Goal: Information Seeking & Learning: Learn about a topic

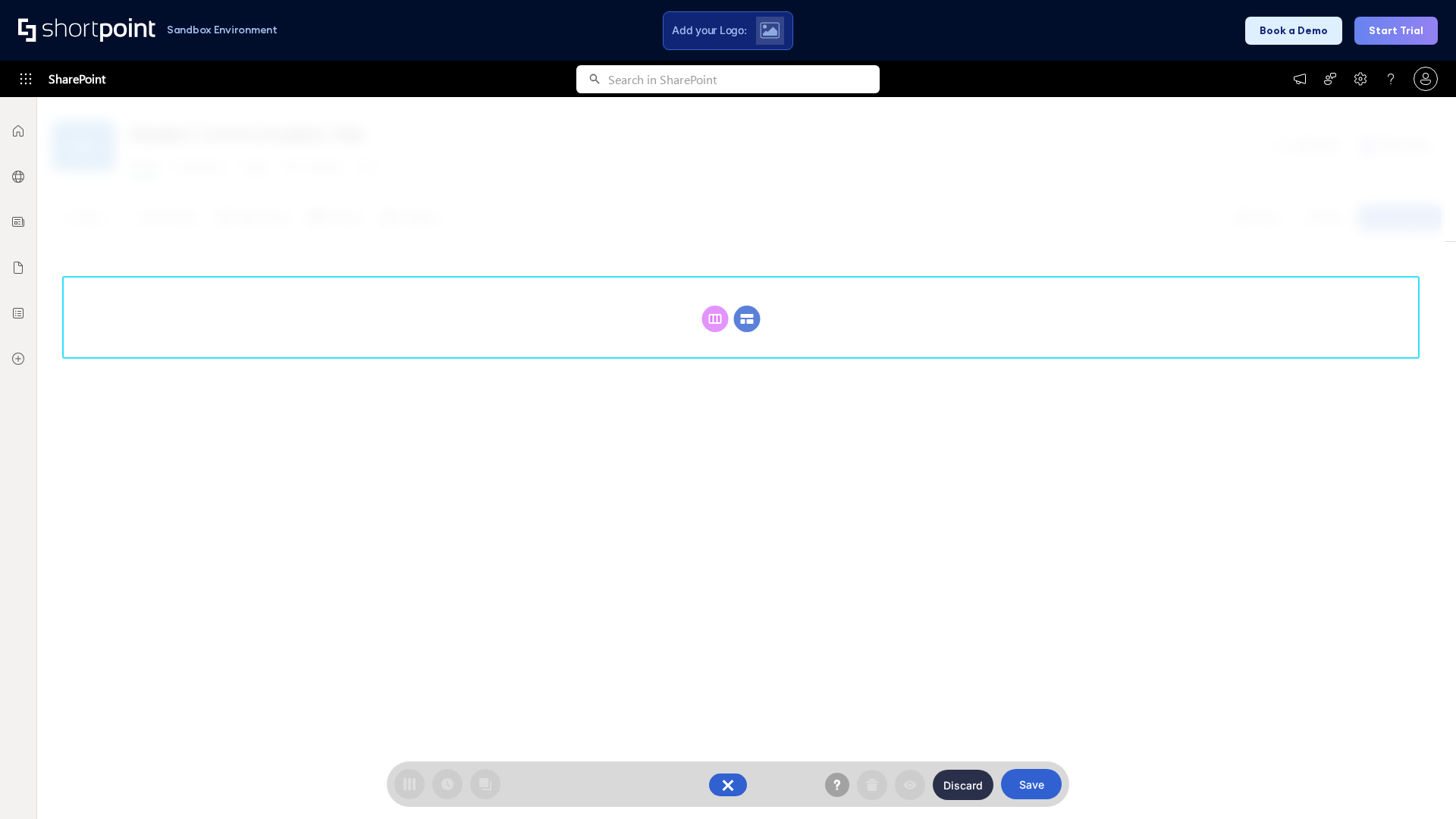
click at [747, 318] on circle at bounding box center [747, 318] width 27 height 27
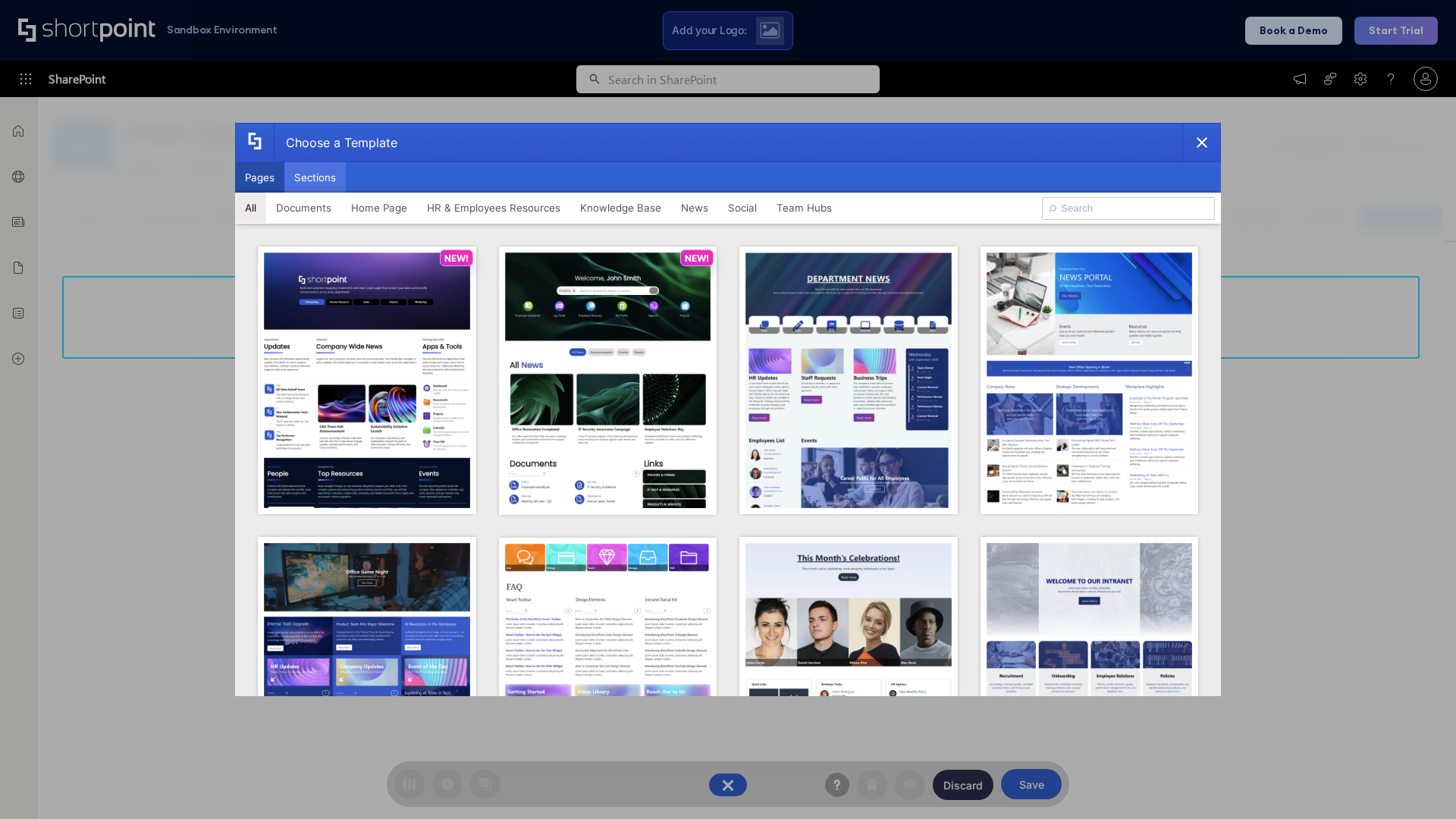
click at [315, 177] on button "Sections" at bounding box center [314, 177] width 61 height 30
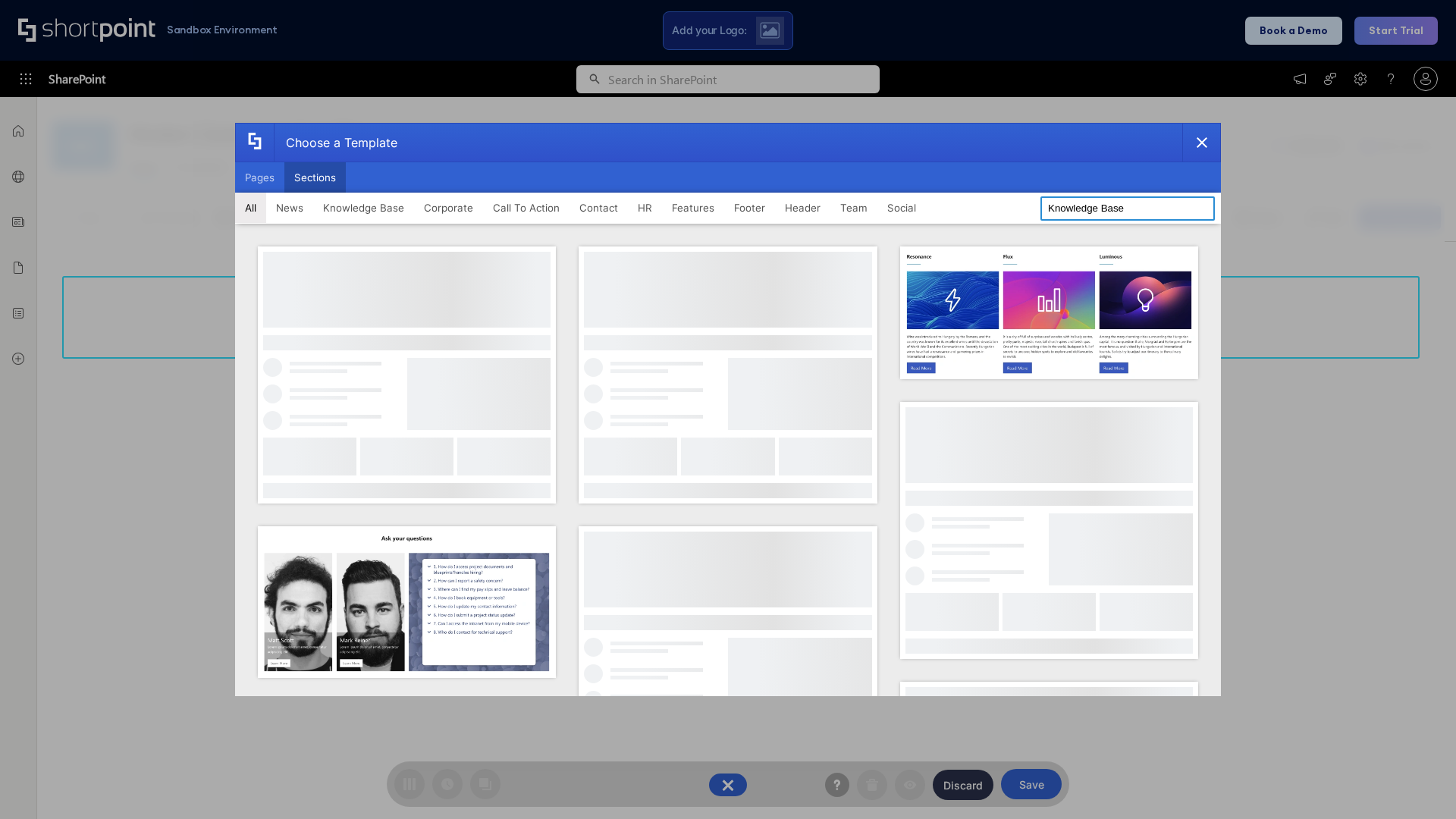
type input "Knowledge Base"
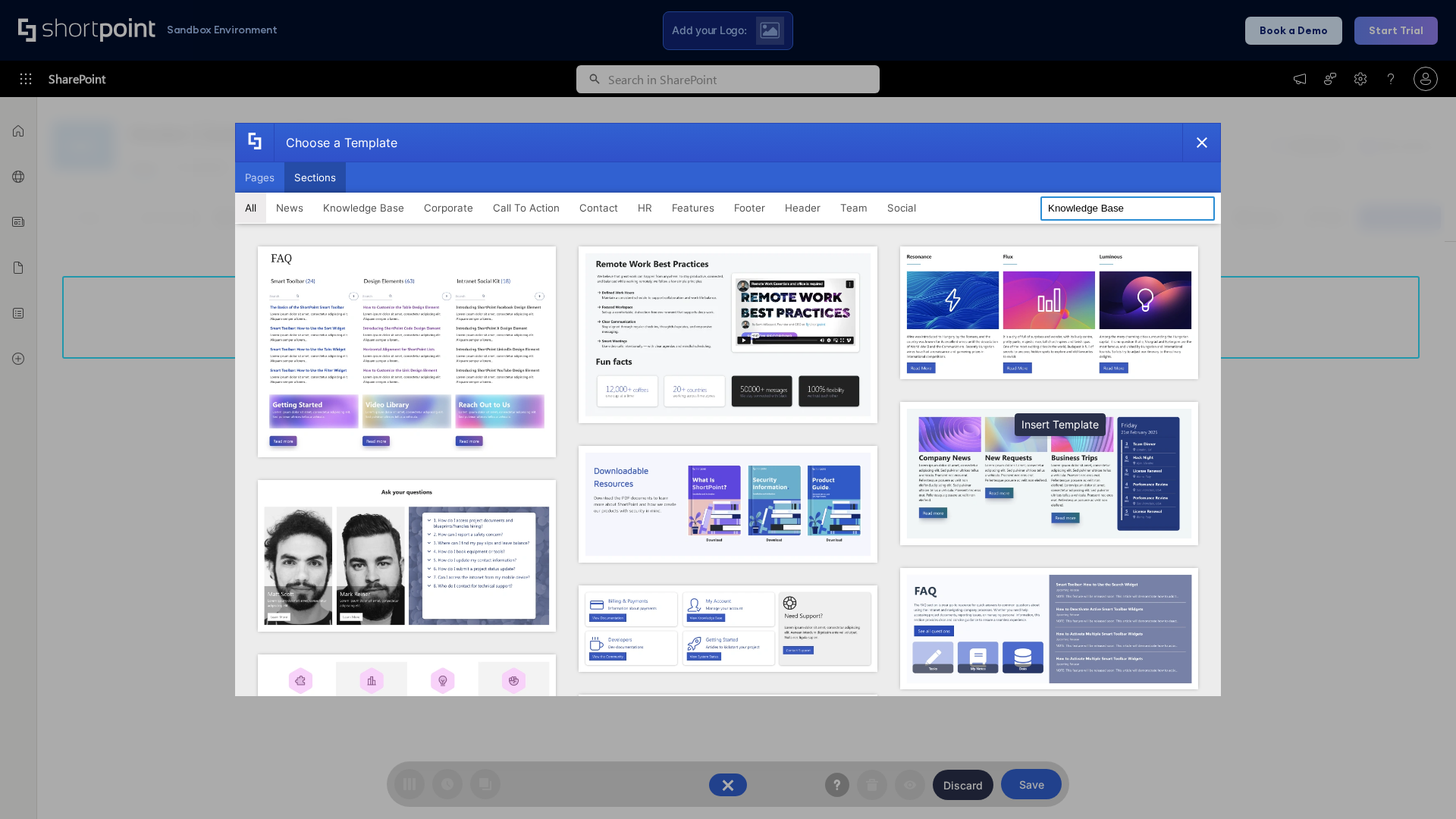
scroll to position [348, 0]
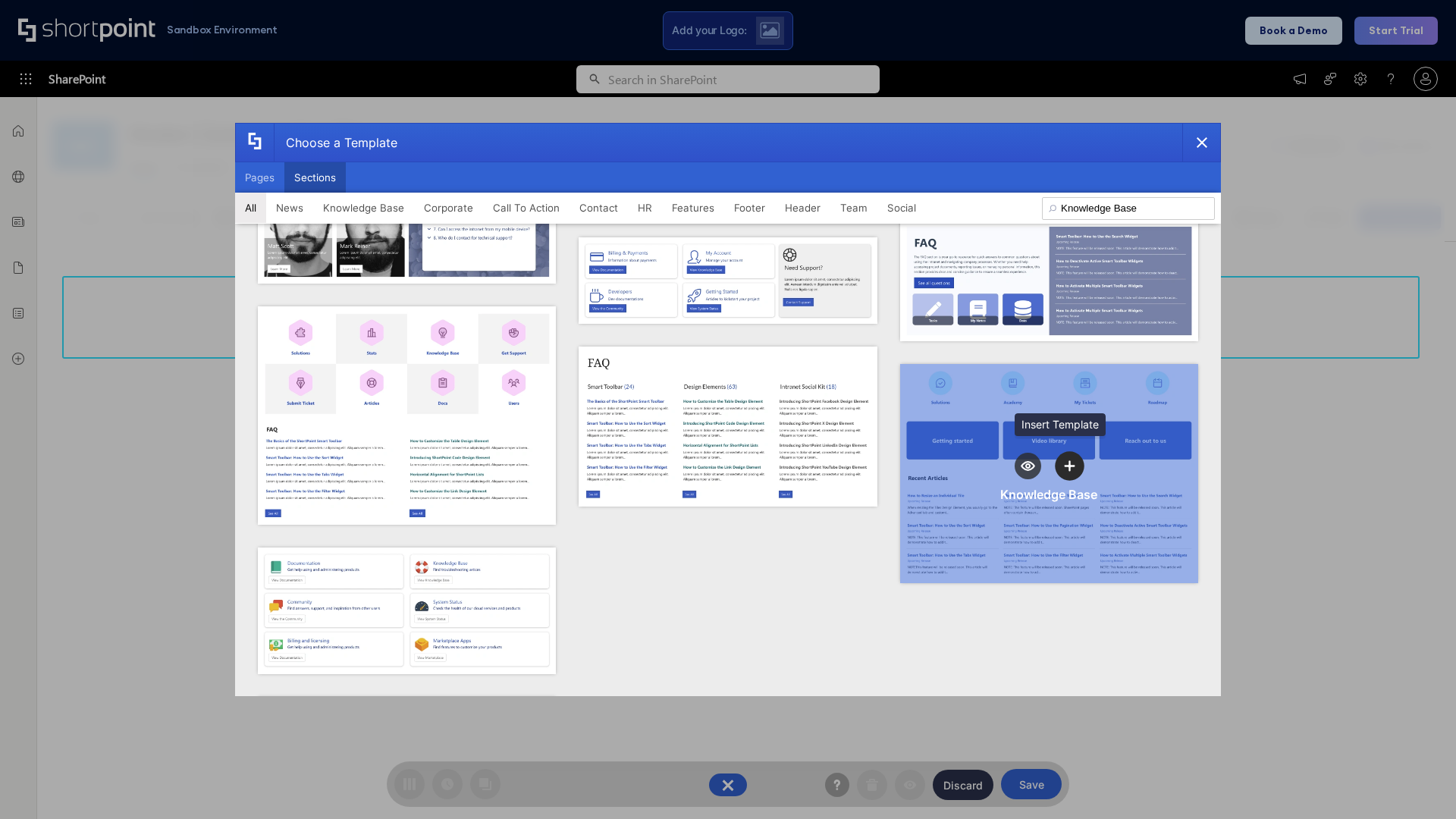
click at [1064, 461] on icon "template selector" at bounding box center [1069, 465] width 11 height 11
